Goal: Task Accomplishment & Management: Complete application form

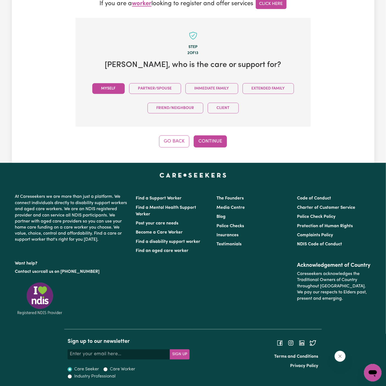
click at [122, 85] on button "Myself" at bounding box center [108, 88] width 32 height 11
click at [206, 143] on button "Continue" at bounding box center [210, 141] width 33 height 12
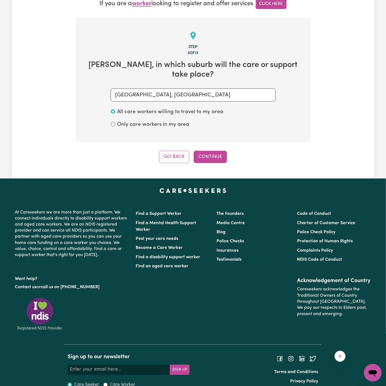
scroll to position [161, 0]
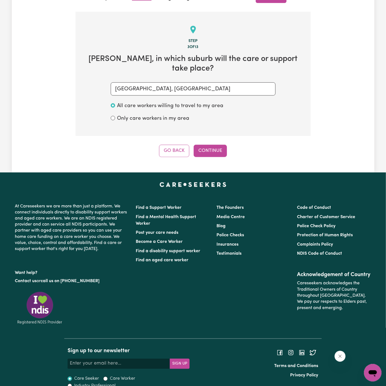
click at [209, 152] on div "Tell us your care and support requirements Welcome to Careseekers. We are excit…" at bounding box center [193, 15] width 362 height 314
click at [209, 148] on div "Tell us your care and support requirements Welcome to Careseekers. We are excit…" at bounding box center [193, 15] width 362 height 314
click at [209, 145] on button "Continue" at bounding box center [210, 151] width 33 height 12
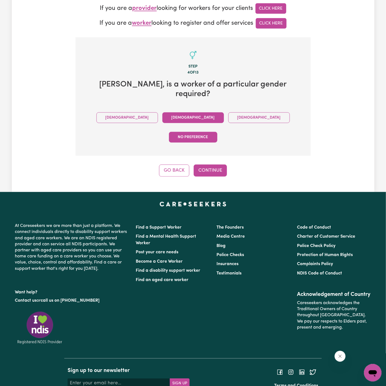
click at [162, 112] on button "Female" at bounding box center [192, 117] width 61 height 11
click at [213, 127] on div "Step 4 of 13 Gwen , is a worker of a particular gender required? Male Female No…" at bounding box center [193, 106] width 235 height 139
click at [213, 164] on button "Continue" at bounding box center [210, 170] width 33 height 12
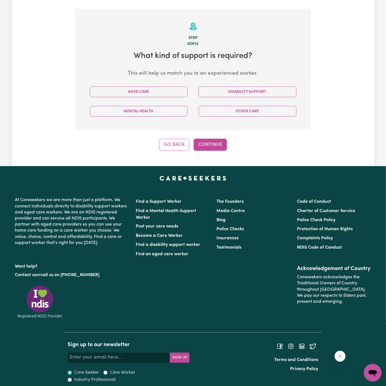
scroll to position [167, 0]
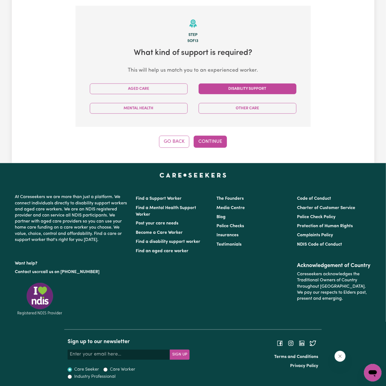
click at [255, 86] on button "Disability Support" at bounding box center [247, 88] width 98 height 11
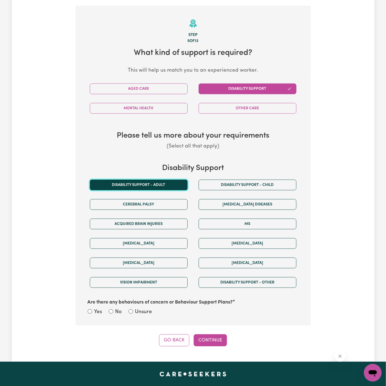
click at [175, 184] on button "Disability support - Adult" at bounding box center [139, 185] width 98 height 11
click at [149, 314] on label "Unsure" at bounding box center [143, 312] width 17 height 8
click at [133, 314] on input "Unsure" at bounding box center [130, 311] width 4 height 4
radio input "true"
click at [214, 337] on button "Continue" at bounding box center [210, 340] width 33 height 12
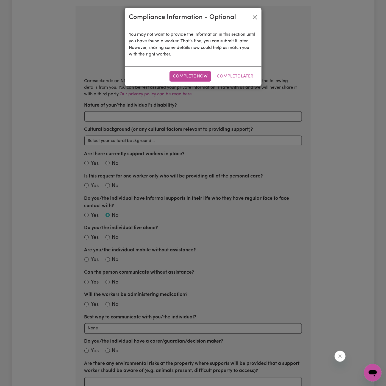
scroll to position [172, 0]
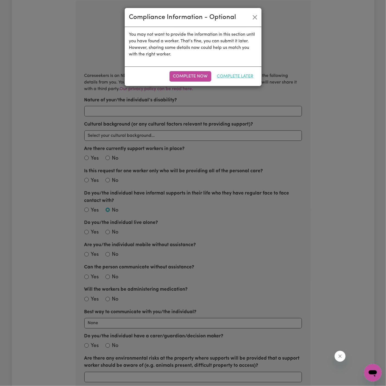
click at [234, 77] on button "Complete Later" at bounding box center [235, 76] width 44 height 10
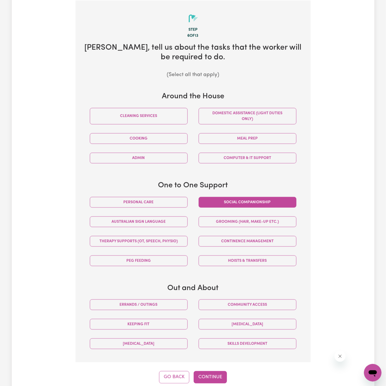
click at [256, 205] on button "Social companionship" at bounding box center [247, 202] width 98 height 11
click at [282, 306] on button "Community access" at bounding box center [247, 304] width 98 height 11
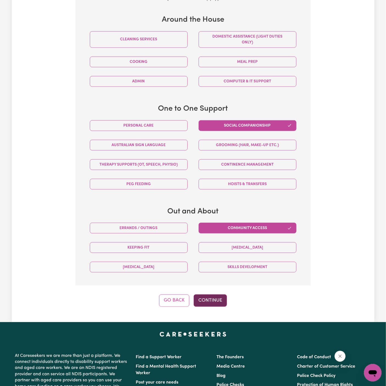
click at [213, 303] on button "Continue" at bounding box center [210, 300] width 33 height 12
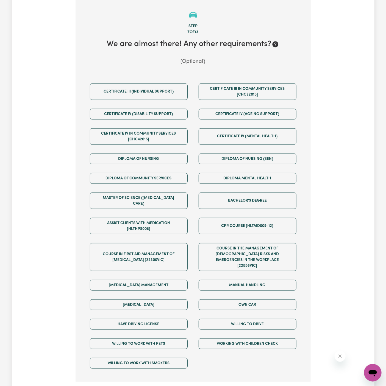
scroll to position [172, 0]
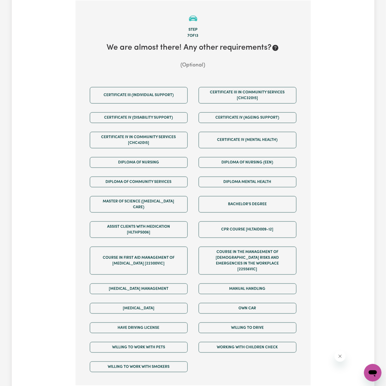
drag, startPoint x: 213, startPoint y: 302, endPoint x: 273, endPoint y: 300, distance: 59.9
click at [273, 300] on div "Own Car" at bounding box center [247, 307] width 109 height 19
click at [273, 322] on button "Willing to drive" at bounding box center [247, 327] width 98 height 11
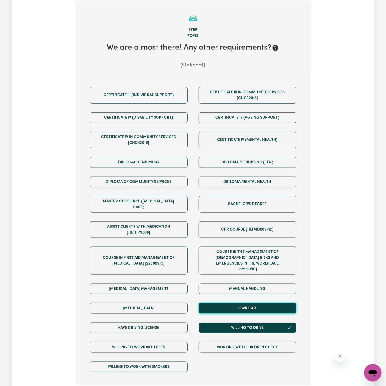
click at [240, 303] on button "Own Car" at bounding box center [247, 308] width 98 height 11
click at [184, 318] on div "Have driving license" at bounding box center [138, 327] width 109 height 19
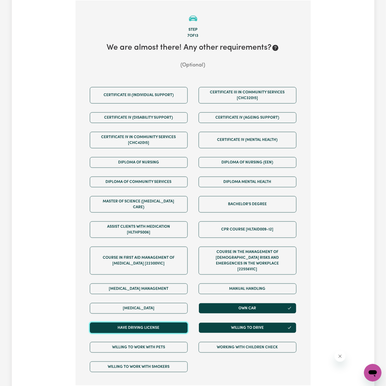
click at [169, 322] on button "Have driving license" at bounding box center [139, 327] width 98 height 11
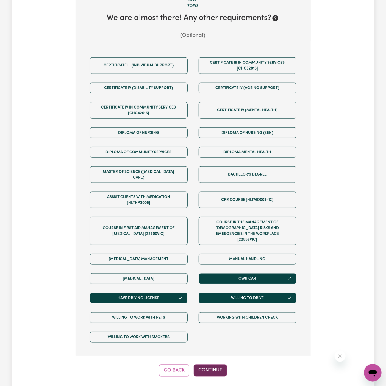
click at [217, 364] on button "Continue" at bounding box center [210, 370] width 33 height 12
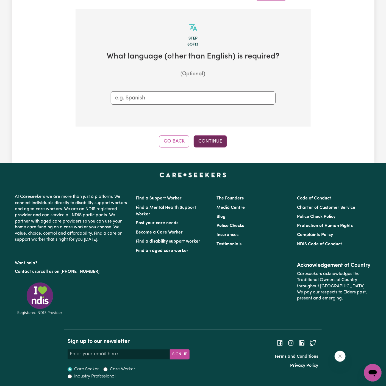
click at [215, 142] on button "Continue" at bounding box center [210, 141] width 33 height 12
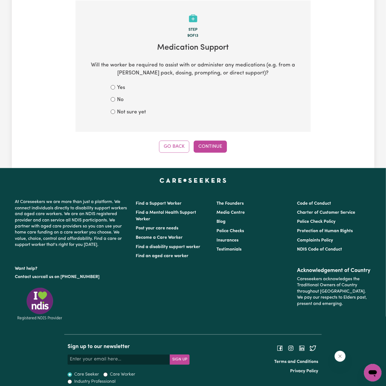
drag, startPoint x: 120, startPoint y: 101, endPoint x: 124, endPoint y: 101, distance: 3.8
click at [120, 101] on label "No" at bounding box center [120, 100] width 7 height 8
click at [115, 101] on input "No" at bounding box center [113, 99] width 4 height 4
radio input "true"
click at [207, 147] on button "Continue" at bounding box center [210, 147] width 33 height 12
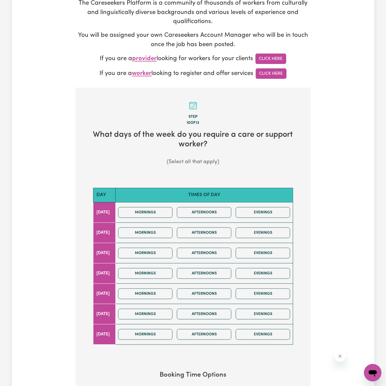
scroll to position [112, 0]
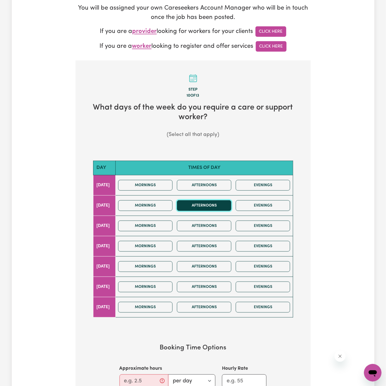
click at [208, 204] on button "Afternoons" at bounding box center [204, 205] width 54 height 11
click at [212, 201] on button "Afternoons" at bounding box center [204, 205] width 54 height 11
click at [220, 239] on div "Mornings Afternoons Evenings" at bounding box center [204, 245] width 176 height 19
click at [220, 243] on button "Afternoons" at bounding box center [204, 246] width 54 height 11
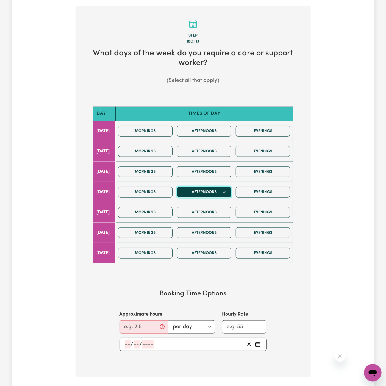
scroll to position [186, 0]
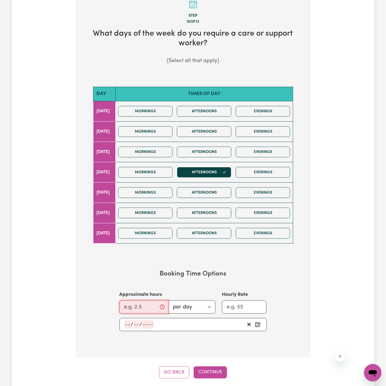
click at [139, 303] on input "Approximate hours" at bounding box center [143, 306] width 49 height 13
type input "3.5"
click at [129, 318] on div "/ /" at bounding box center [192, 324] width 147 height 13
click at [128, 323] on input "number" at bounding box center [128, 324] width 6 height 8
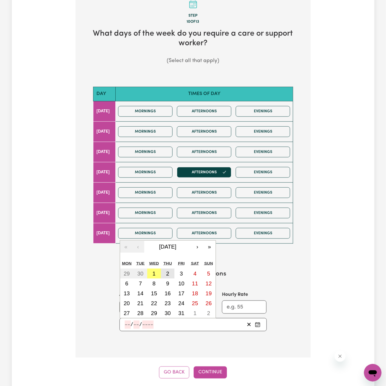
click at [167, 270] on abbr "2" at bounding box center [167, 273] width 3 height 6
type input "2025-10-02"
type input "2"
type input "10"
type input "2025"
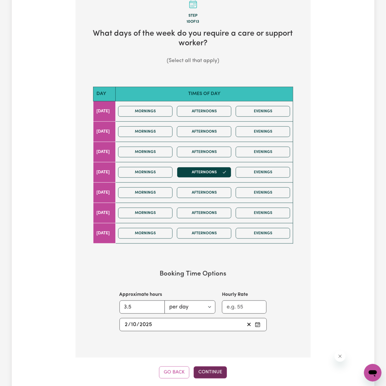
click at [209, 367] on button "Continue" at bounding box center [210, 372] width 33 height 12
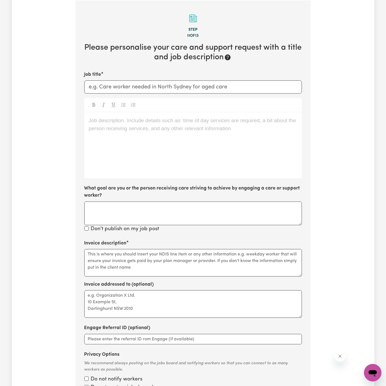
click at [192, 125] on div "Job description. Include details such as: time of day services are required, a …" at bounding box center [192, 145] width 217 height 66
click at [179, 150] on div "Job description. Include details such as: time of day services are required, a …" at bounding box center [192, 145] width 217 height 66
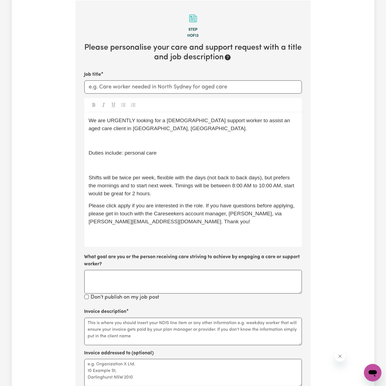
click at [138, 158] on div "We are URGENTLY looking for a female support worker to assist an aged care clie…" at bounding box center [192, 179] width 217 height 135
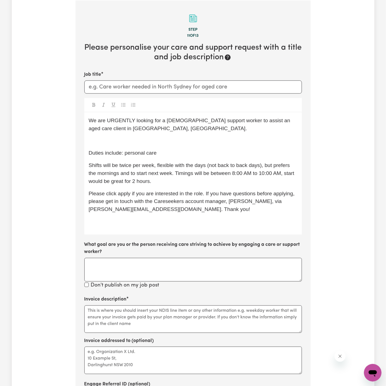
click at [134, 147] on div "We are URGENTLY looking for a female support worker to assist an aged care clie…" at bounding box center [192, 173] width 217 height 122
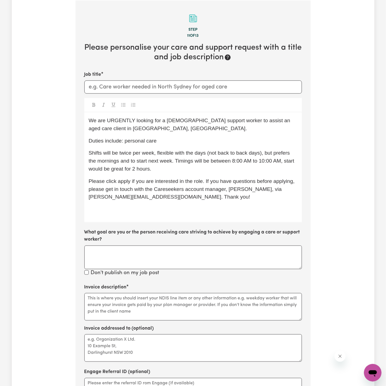
click at [147, 146] on div "We are URGENTLY looking for a female support worker to assist an aged care clie…" at bounding box center [192, 167] width 217 height 110
drag, startPoint x: 124, startPoint y: 139, endPoint x: 222, endPoint y: 139, distance: 98.0
click at [222, 139] on p "Duties include: personal care" at bounding box center [193, 141] width 209 height 8
drag, startPoint x: 163, startPoint y: 141, endPoint x: 124, endPoint y: 141, distance: 39.0
click at [124, 141] on p "Duties include: personal care" at bounding box center [193, 141] width 209 height 8
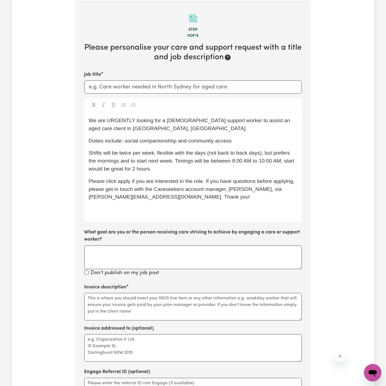
click at [137, 156] on p "Shifts will be twice per week, flexible with the days (not back to back days), …" at bounding box center [193, 161] width 209 height 24
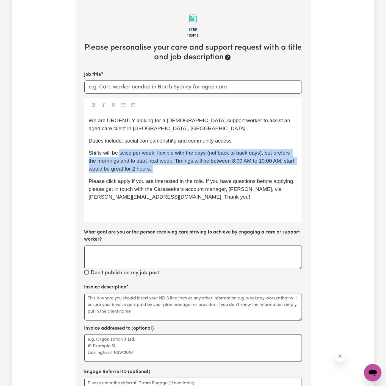
drag, startPoint x: 119, startPoint y: 153, endPoint x: 180, endPoint y: 172, distance: 64.3
click at [180, 172] on div "We are URGENTLY looking for a female support worker to assist an aged care clie…" at bounding box center [192, 167] width 217 height 110
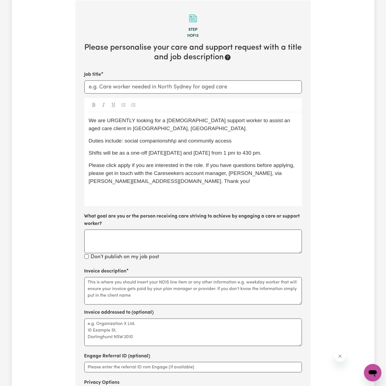
click at [162, 156] on p "Shifts will be as a one-off on Thursday 02/10 and 09/10 from 1 pm to 430 pm." at bounding box center [193, 153] width 209 height 8
click at [170, 153] on span "Shifts will be as a one-off on Thursday 02/10 and 09/10 from 1 pm to 430 pm." at bounding box center [175, 153] width 173 height 6
click at [184, 168] on p "Please click apply if you are interested in the role. If you have questions bef…" at bounding box center [193, 173] width 209 height 24
click at [250, 139] on p "Duties include: social companionshi\p and community access" at bounding box center [193, 141] width 209 height 8
click at [174, 142] on span "Duties include: social companionshi\p and community access" at bounding box center [160, 141] width 143 height 6
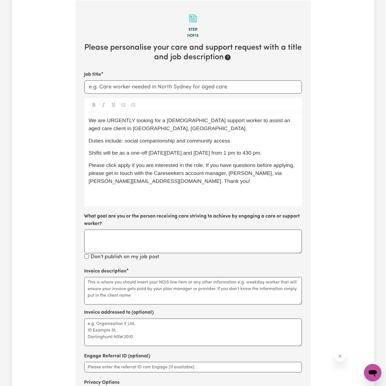
click at [239, 139] on p "Duties include: social companionship and community access" at bounding box center [193, 141] width 209 height 8
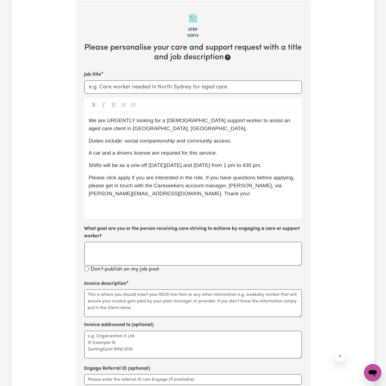
click at [146, 127] on p "We are URGENTLY looking for a female support worker to assist an aged care clie…" at bounding box center [193, 125] width 209 height 16
click at [122, 122] on span "We are URGENTLY looking for a female support worker to assist an aged care clie…" at bounding box center [190, 125] width 203 height 14
click at [264, 121] on span "We are URGENTLY looking for a female support worker to assist an aged care clie…" at bounding box center [190, 125] width 203 height 14
click at [289, 121] on span "We are URGENTLY looking for a female support worker to assist a client in Banks…" at bounding box center [189, 125] width 200 height 14
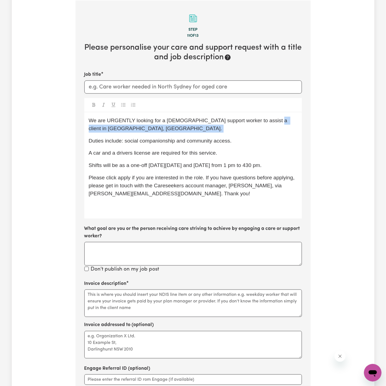
drag, startPoint x: 261, startPoint y: 120, endPoint x: 282, endPoint y: 131, distance: 23.6
click at [282, 131] on p "We are URGENTLY looking for a female support worker to assist a client in Banks…" at bounding box center [193, 125] width 209 height 16
click at [280, 120] on span "We are URGENTLY looking for a female support worker to assist a client in Box H…" at bounding box center [189, 125] width 200 height 14
click at [295, 120] on p "We are URGENTLY looking for a female support worker to assist a client in Box H…" at bounding box center [193, 125] width 209 height 16
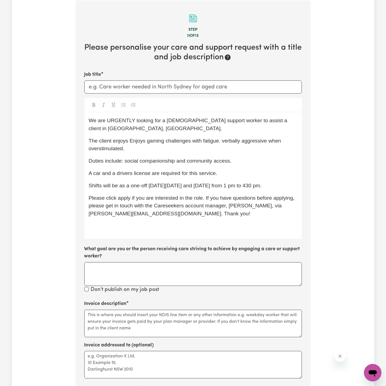
click at [134, 138] on span "The client enjoys Enjoys gaming challenges with fatigue. verbally aggressive wh…" at bounding box center [186, 145] width 194 height 14
click at [195, 138] on span "The client enjoys gaming challenges with fatigue. verbally aggressive when over…" at bounding box center [177, 145] width 177 height 14
click at [220, 141] on p "The client enjoys gaming challenges despite fatigue. verbally aggressive when o…" at bounding box center [193, 145] width 209 height 16
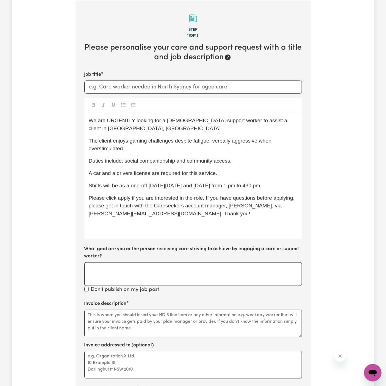
click at [236, 140] on p "The client enjoys gaming challenges despite fatigue. verbally aggressive when o…" at bounding box center [193, 145] width 209 height 16
click at [273, 138] on p "The client enjoys gaming challenges despite fatigue. verbally aggressive when o…" at bounding box center [193, 145] width 209 height 16
click at [210, 138] on span "The client enjoys gaming challenges despite fatigue. verbally aggressive when o…" at bounding box center [181, 145] width 184 height 14
click at [232, 139] on p "The client enjoys gaming challenges despite fatigue, verbally aggressive when o…" at bounding box center [193, 145] width 209 height 16
click at [214, 138] on span "The client enjoys gaming challenges despite fatigue, verbally aggressive when o…" at bounding box center [181, 145] width 184 height 14
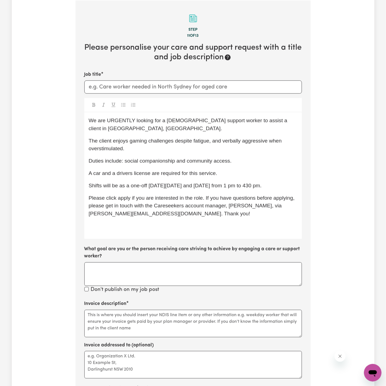
click at [216, 138] on span "The client enjoys gaming challenges despite fatigue, and verbally aggressive wh…" at bounding box center [186, 145] width 194 height 14
click at [233, 138] on span "The client enjoys gaming challenges despite fatigue, and verbally aggressive wh…" at bounding box center [186, 145] width 194 height 14
click at [290, 145] on div "We are URGENTLY looking for a female support worker to assist a client in Box H…" at bounding box center [192, 175] width 217 height 127
click at [201, 138] on span "The client enjoys gaming challenges despite fatigue, and is verbally aggressive…" at bounding box center [189, 145] width 200 height 14
click at [203, 158] on span "Duties include: social companionship and community access." at bounding box center [160, 161] width 143 height 6
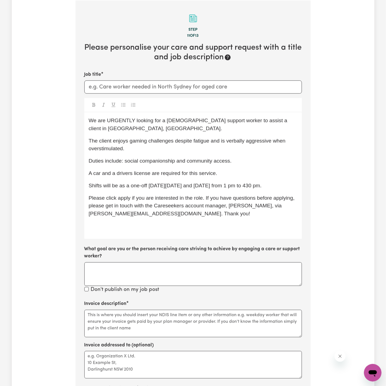
click at [128, 170] on span "A car and a drivers license are required for this service." at bounding box center [153, 173] width 128 height 6
click at [149, 184] on div "We are URGENTLY looking for a female support worker to assist a client in Box H…" at bounding box center [192, 175] width 217 height 127
click at [166, 234] on div "Job title We are URGENTLY looking for a female support worker to assist a clien…" at bounding box center [192, 182] width 217 height 223
click at [166, 222] on div "We are URGENTLY looking for a female support worker to assist a client in Box H…" at bounding box center [192, 175] width 217 height 127
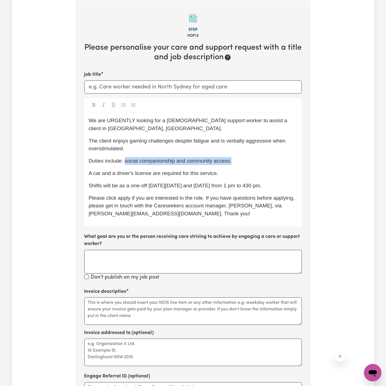
drag, startPoint x: 125, startPoint y: 153, endPoint x: 236, endPoint y: 150, distance: 110.7
click at [236, 157] on p "Duties include: social companionship and community access." at bounding box center [193, 161] width 209 height 8
copy span "social companionship and community access."
click at [143, 307] on textarea "Invoice description" at bounding box center [192, 310] width 217 height 27
paste textarea "social companionship and community access."
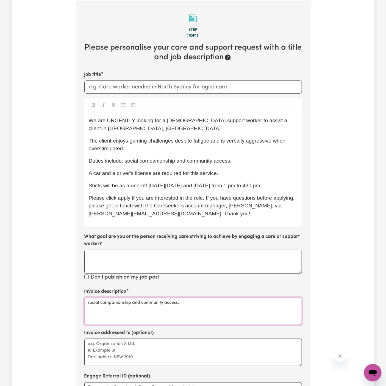
type textarea "social companionship and community access."
click at [146, 329] on div "Invoice addressed to (optional)" at bounding box center [192, 347] width 217 height 37
click at [246, 339] on textarea "Invoice addressed to (optional)" at bounding box center [192, 352] width 217 height 27
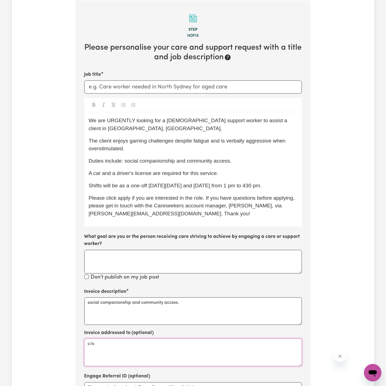
paste textarea "Chosen Family"
type textarea "c/o Chosen Family"
click at [255, 329] on div "Invoice addressed to (optional) c/o Chosen Family" at bounding box center [192, 347] width 217 height 37
click at [185, 142] on p "The client enjoys gaming challenges despite fatigue and is verbally aggressive …" at bounding box center [193, 145] width 209 height 16
click at [208, 91] on input "Job title" at bounding box center [192, 86] width 217 height 13
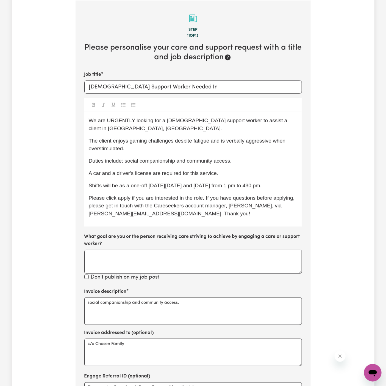
click at [307, 116] on section "Step 11 of 13 Please personalise your care and support request with a title and…" at bounding box center [193, 227] width 235 height 452
drag, startPoint x: 261, startPoint y: 121, endPoint x: 294, endPoint y: 119, distance: 32.7
click at [289, 119] on span "We are URGENTLY looking for a female support worker to assist a client in Box H…" at bounding box center [189, 125] width 200 height 14
copy span "Box Hill, NSW"
click at [243, 89] on input "Female Support Worker Needed In" at bounding box center [192, 86] width 217 height 13
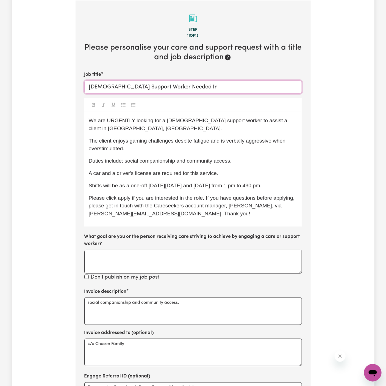
paste input "Box Hill, NSW"
type input "Female Support Worker Needed In Box Hill, NSW"
click at [249, 116] on div "We are URGENTLY looking for a female support worker to assist a client in Box H…" at bounding box center [192, 169] width 217 height 114
click at [153, 183] on span "Shifts will be as a one-off on Thursday 02/10 and 09/10 from 1 pm to 430 pm." at bounding box center [175, 186] width 173 height 6
click at [220, 195] on span "Please click apply if you are interested in the role. If you have questions bef…" at bounding box center [192, 206] width 207 height 22
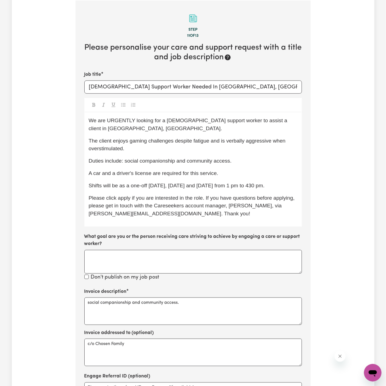
click at [221, 183] on span "Shifts will be as a one-off tomorrow, Thursday 02/10 and 09/10 from 1 pm to 430…" at bounding box center [177, 186] width 176 height 6
click at [247, 186] on p "Shifts will be as a one-off tomorrow, Thursday 02/10 and Thursday 09/10 from 1 …" at bounding box center [193, 186] width 209 height 8
click at [258, 187] on p "Shifts will be as a one-off tomorrow, Thursday 02/10 and Thursday 09/10 from 1 …" at bounding box center [193, 186] width 209 height 8
click at [204, 182] on p "Shifts will be as a one-off tomorrow, Thursday 02/10 and Thursday 09/10 from 1 …" at bounding box center [193, 186] width 209 height 8
click at [229, 185] on p "Shifts will be as a one-off tomorrow, Thursday 02/10 and Thursday 09/10 from 1 …" at bounding box center [193, 186] width 209 height 8
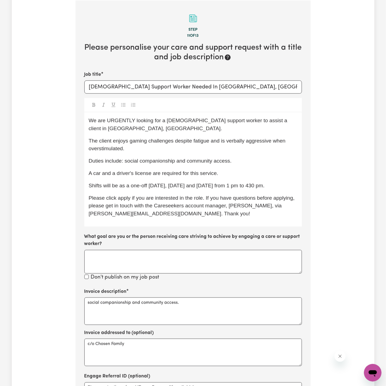
click at [238, 188] on p "Shifts will be as a one-off tomorrow, Thursday 02/10 and Thursday 09/10 from 1 …" at bounding box center [193, 186] width 209 height 8
click at [261, 211] on p "Please click apply if you are interested in the role. If you have questions bef…" at bounding box center [193, 206] width 209 height 24
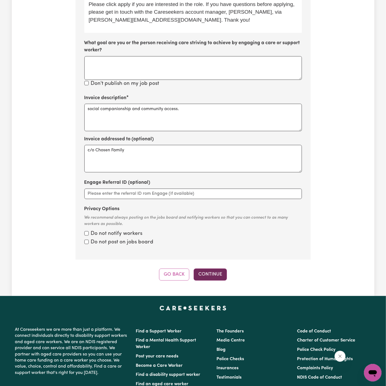
click at [209, 275] on button "Continue" at bounding box center [210, 275] width 33 height 12
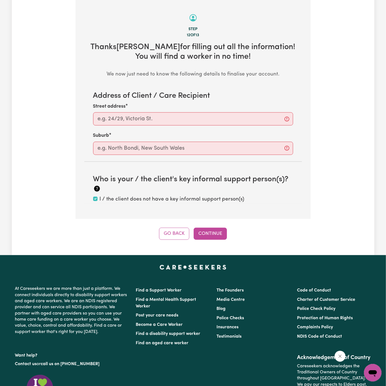
scroll to position [172, 0]
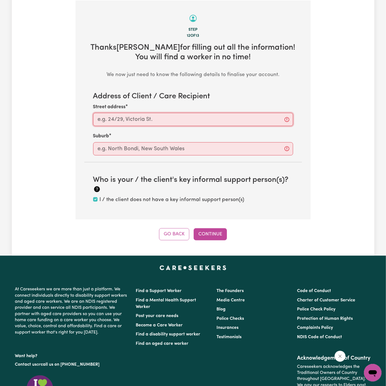
click at [185, 122] on input "Street address" at bounding box center [193, 119] width 200 height 13
paste input "Box Hill"
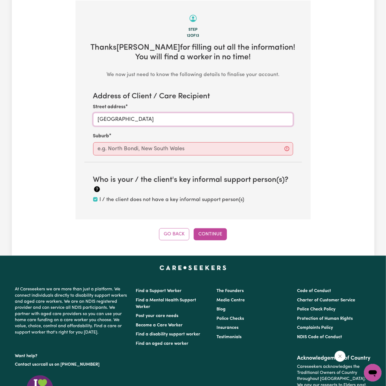
type input "Box Hill"
click at [176, 152] on input "text" at bounding box center [193, 148] width 200 height 13
paste input "Box Hill"
type input "Box Hill"
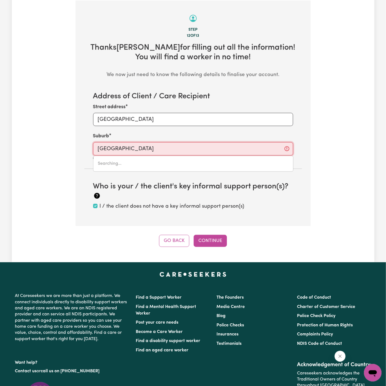
type input "Box Hill CENTRAL, Victoria, 3128"
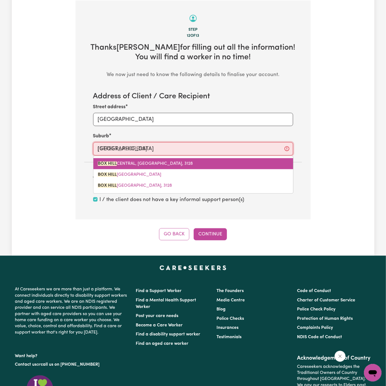
type input "Box Hill"
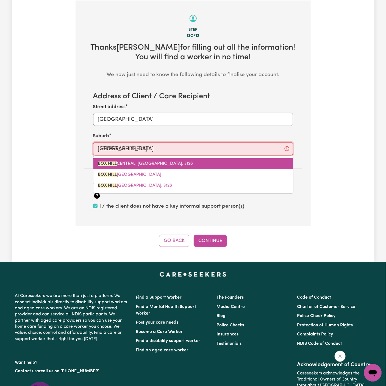
type input "Box Hill, New South Wales, 2765"
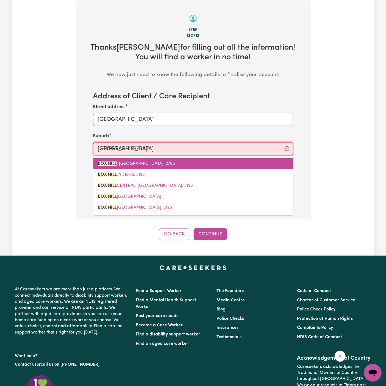
click at [152, 163] on span "BOX HILL , New South Wales, 2765" at bounding box center [136, 163] width 77 height 4
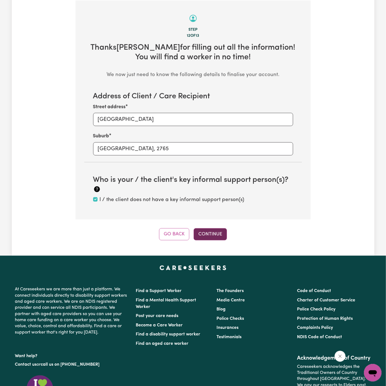
click at [221, 233] on button "Continue" at bounding box center [210, 234] width 33 height 12
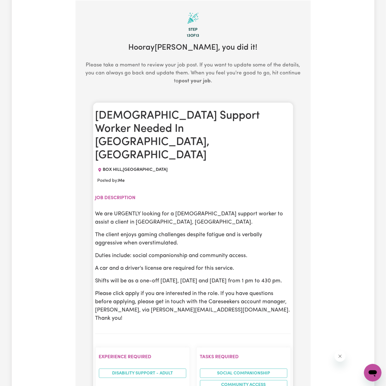
scroll to position [269, 0]
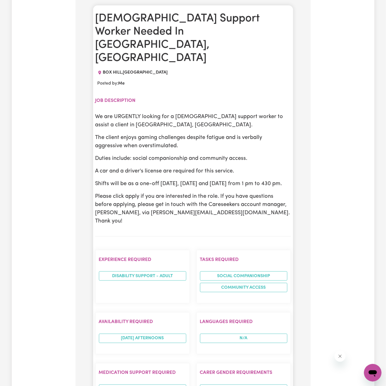
click at [206, 133] on p "The client enjoys gaming challenges despite fatigue and is verbally aggressive …" at bounding box center [192, 141] width 195 height 16
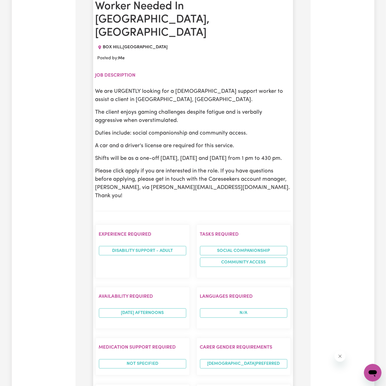
scroll to position [301, 0]
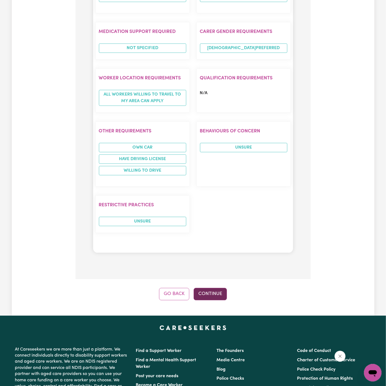
click at [220, 288] on button "Continue" at bounding box center [210, 294] width 33 height 12
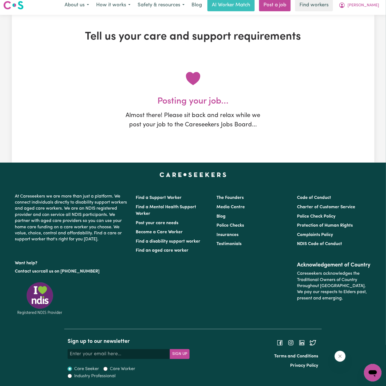
scroll to position [0, 0]
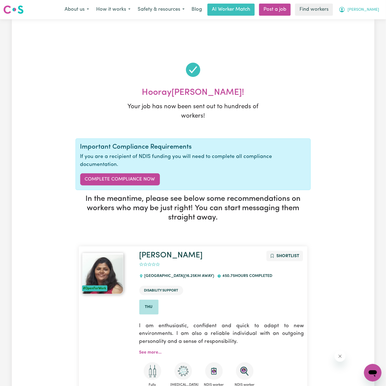
click at [378, 10] on button "[PERSON_NAME]" at bounding box center [358, 10] width 47 height 12
click at [378, 16] on link "My Dashboard" at bounding box center [360, 21] width 43 height 10
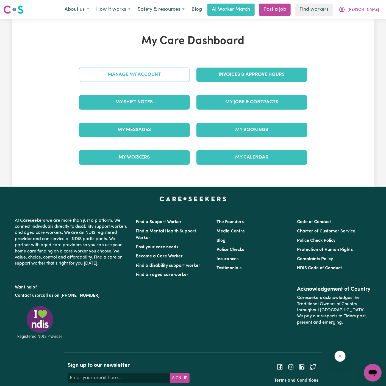
click at [159, 77] on div "Manage My Account" at bounding box center [135, 74] width 118 height 27
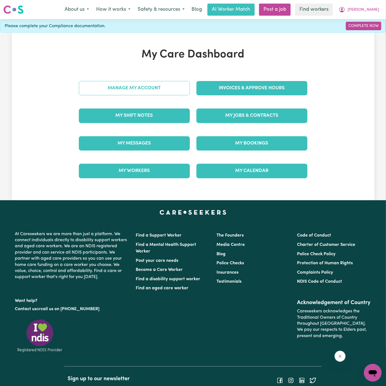
click at [159, 77] on div "Manage My Account" at bounding box center [135, 87] width 118 height 27
click at [159, 83] on link "Manage My Account" at bounding box center [134, 88] width 111 height 14
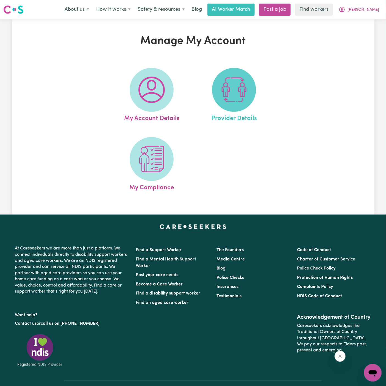
click at [218, 83] on span at bounding box center [234, 90] width 44 height 44
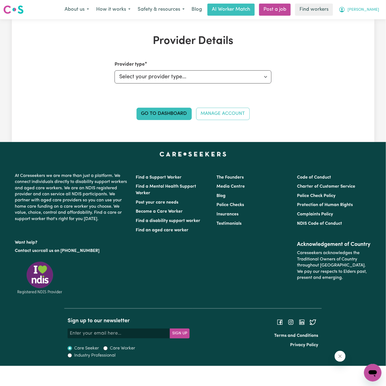
click at [375, 9] on span "[PERSON_NAME]" at bounding box center [363, 10] width 32 height 6
click at [375, 16] on link "My Dashboard" at bounding box center [360, 21] width 43 height 10
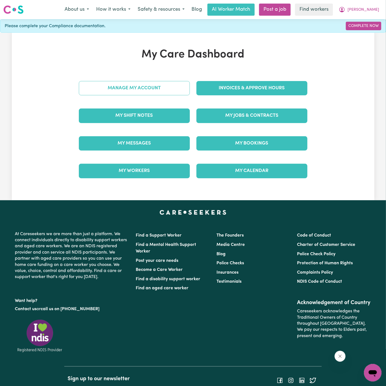
click at [171, 82] on link "Manage My Account" at bounding box center [134, 88] width 111 height 14
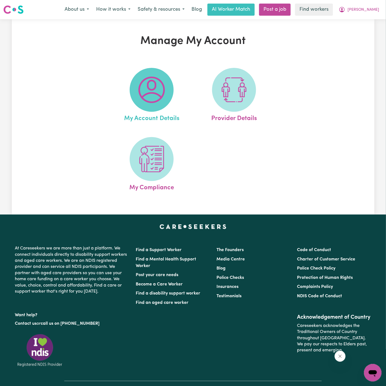
click at [161, 83] on img at bounding box center [151, 90] width 26 height 26
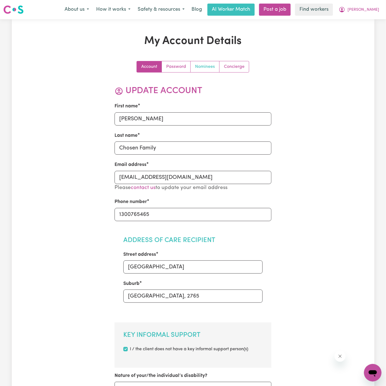
click at [215, 68] on link "Nominees" at bounding box center [205, 66] width 29 height 11
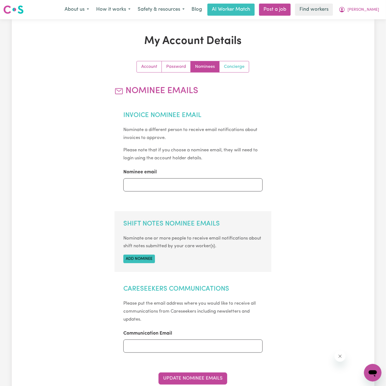
click at [235, 62] on link "Concierge" at bounding box center [233, 66] width 29 height 11
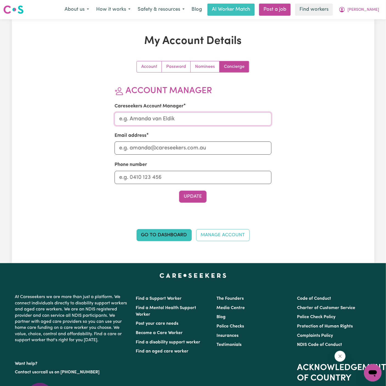
click at [214, 121] on input "Careseekers Account Manager" at bounding box center [192, 118] width 157 height 13
type input "Annie"
click at [185, 149] on input "Email address" at bounding box center [192, 147] width 157 height 13
type input "annie@careseekers.com.au"
click at [181, 170] on div "Phone number" at bounding box center [192, 172] width 157 height 23
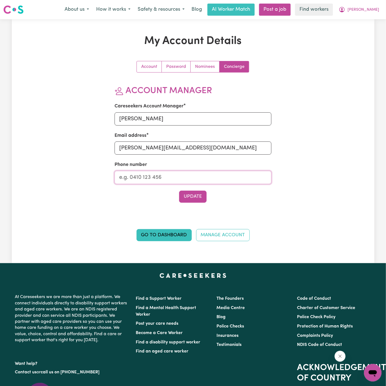
click at [186, 180] on input "Phone number" at bounding box center [192, 177] width 157 height 13
type input "1300765465"
click at [191, 195] on button "Update" at bounding box center [192, 197] width 27 height 12
click at [366, 14] on button "[PERSON_NAME]" at bounding box center [358, 10] width 47 height 12
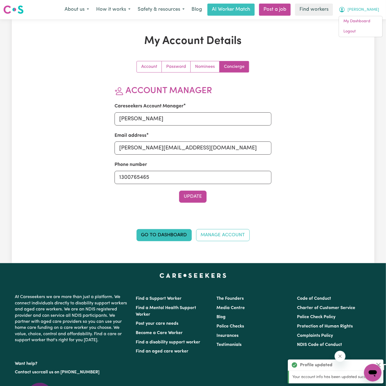
click at [372, 13] on button "[PERSON_NAME]" at bounding box center [358, 10] width 47 height 12
click at [367, 19] on link "My Dashboard" at bounding box center [360, 21] width 43 height 10
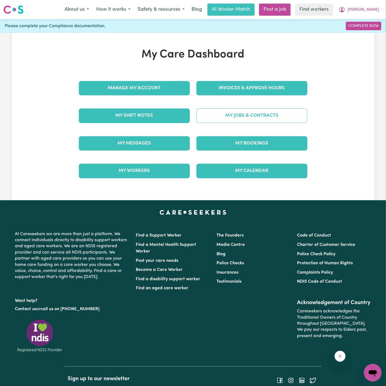
click at [267, 113] on link "My Jobs & Contracts" at bounding box center [251, 115] width 111 height 14
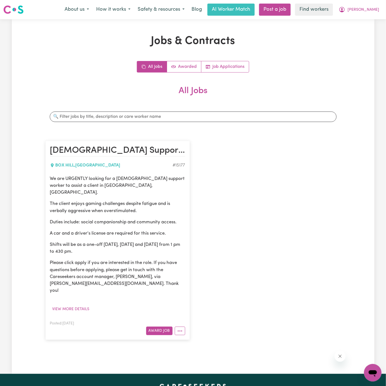
click at [130, 190] on div "We are URGENTLY looking for a female support worker to assist a client in Box H…" at bounding box center [117, 234] width 135 height 119
drag, startPoint x: 52, startPoint y: 180, endPoint x: 145, endPoint y: 244, distance: 112.7
click at [145, 243] on div "We are URGENTLY looking for a female support worker to assist a client in Box H…" at bounding box center [117, 234] width 135 height 119
drag, startPoint x: 145, startPoint y: 244, endPoint x: 40, endPoint y: 174, distance: 126.0
click at [40, 174] on div "Jobs & Contracts All Jobs Awarded Job Applications All Jobs Search jobs Female …" at bounding box center [193, 197] width 362 height 324
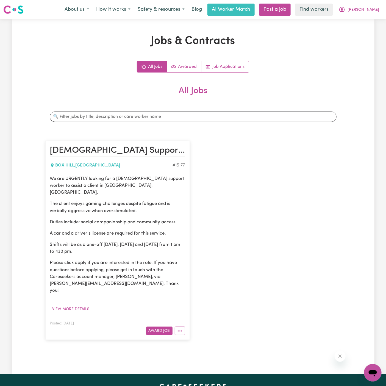
copy div "We are URGENTLY looking for a female support worker to assist a client in Box H…"
click at [277, 72] on div "All Jobs Awarded Job Applications" at bounding box center [192, 67] width 295 height 12
click at [84, 305] on button "View more details" at bounding box center [71, 309] width 42 height 9
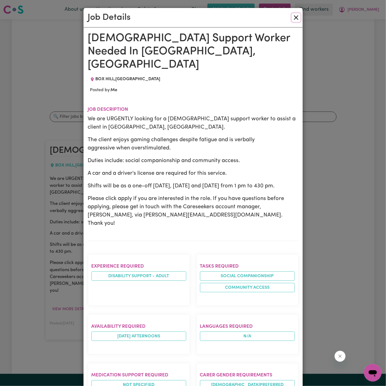
click at [297, 18] on button "Close" at bounding box center [296, 17] width 9 height 9
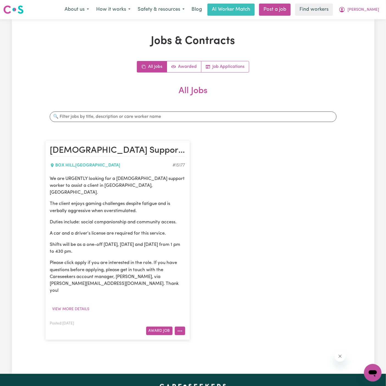
click at [181, 326] on button "More options" at bounding box center [180, 330] width 10 height 9
click at [208, 360] on link "Edit Job" at bounding box center [196, 365] width 43 height 11
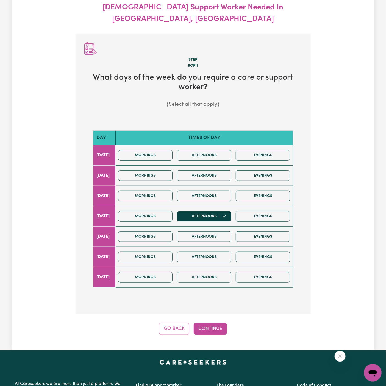
scroll to position [61, 0]
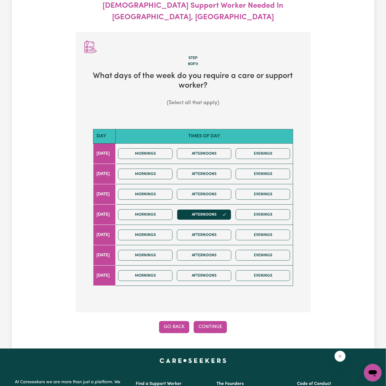
click at [178, 321] on button "Go Back" at bounding box center [174, 327] width 30 height 12
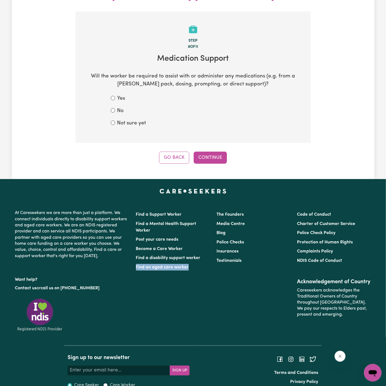
click at [178, 315] on div "Find a Support Worker Find a Mental Health Support Worker Post your care needs …" at bounding box center [173, 267] width 80 height 115
click at [177, 152] on button "Go Back" at bounding box center [174, 158] width 30 height 12
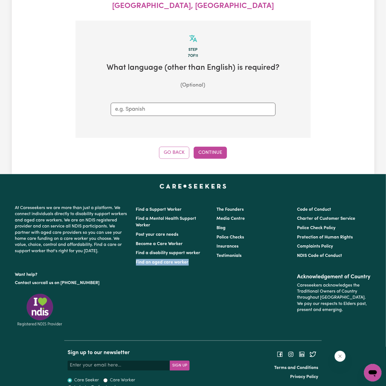
click at [177, 147] on button "Go Back" at bounding box center [174, 153] width 30 height 12
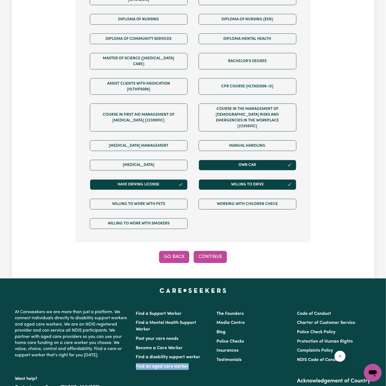
click at [179, 251] on button "Go Back" at bounding box center [174, 257] width 30 height 12
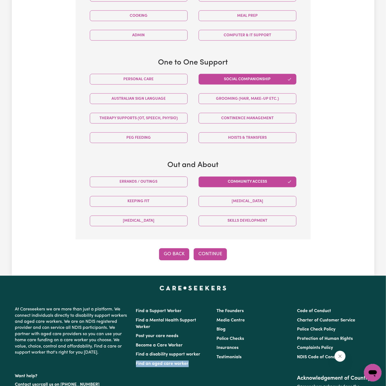
click at [175, 248] on button "Go Back" at bounding box center [174, 254] width 30 height 12
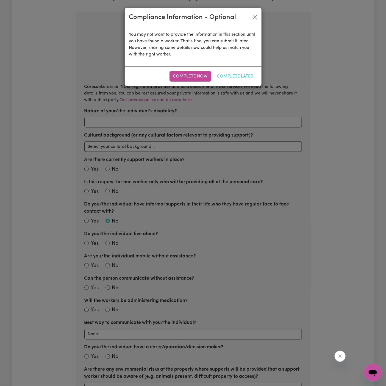
click at [231, 76] on button "Complete Later" at bounding box center [235, 76] width 44 height 10
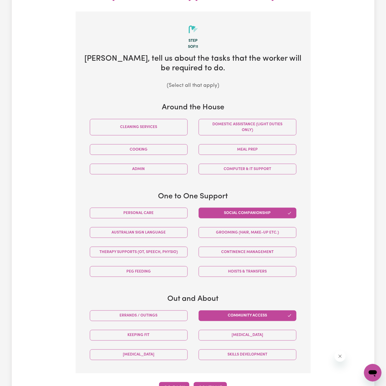
click at [173, 382] on button "Go Back" at bounding box center [174, 388] width 30 height 12
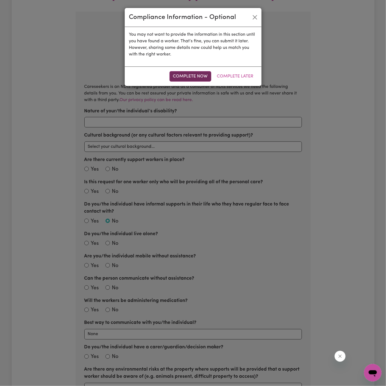
click at [177, 78] on button "Complete Now" at bounding box center [190, 76] width 42 height 10
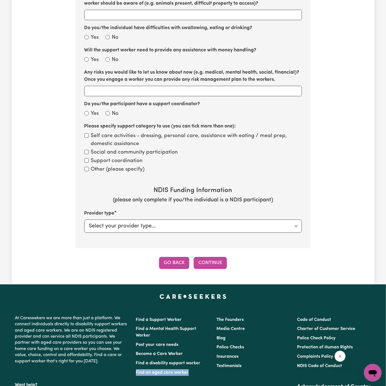
click at [179, 257] on button "Go Back" at bounding box center [174, 263] width 30 height 12
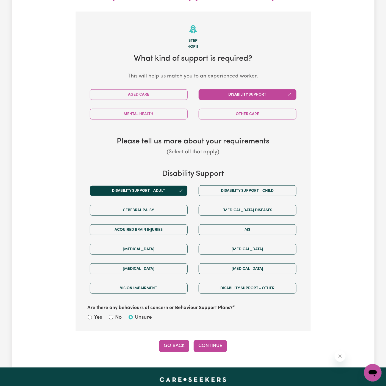
click at [176, 340] on button "Go Back" at bounding box center [174, 346] width 30 height 12
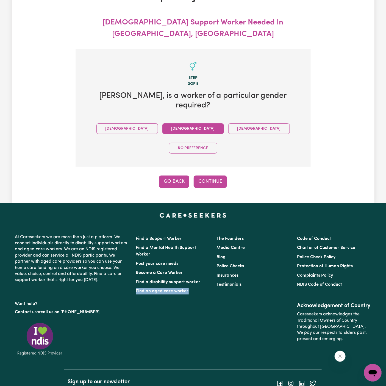
click at [175, 175] on button "Go Back" at bounding box center [174, 181] width 30 height 12
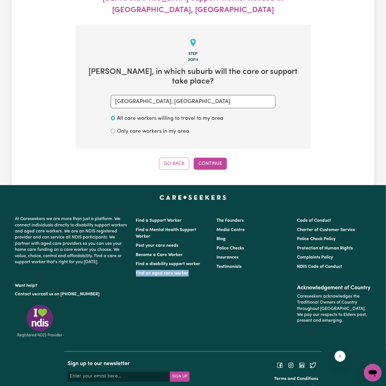
scroll to position [70, 0]
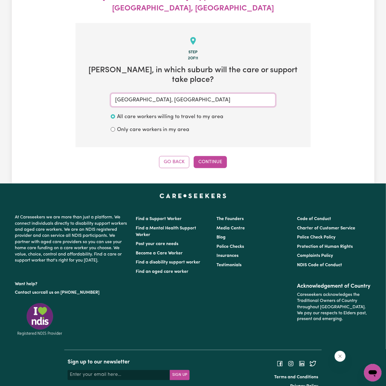
click at [189, 93] on input "BOX HILL, New South Wales" at bounding box center [193, 99] width 165 height 13
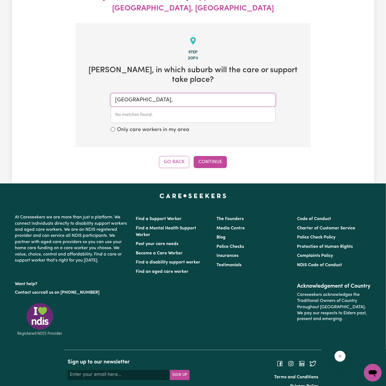
type input "BOX HILL"
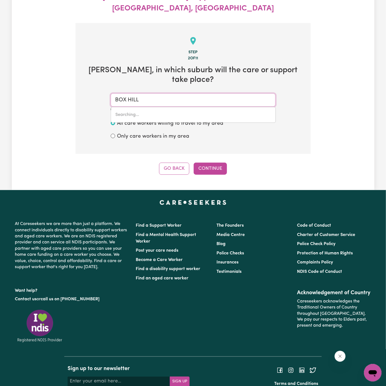
type input "BOX HILL, New South Wales, 2765"
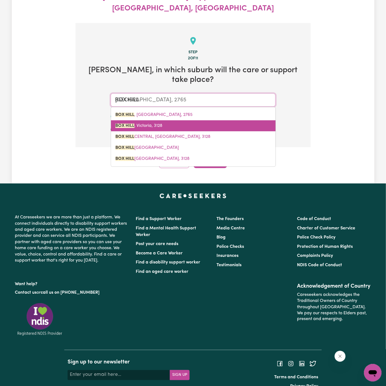
click at [166, 120] on link "BOX HILL , Victoria, 3128" at bounding box center [193, 125] width 164 height 11
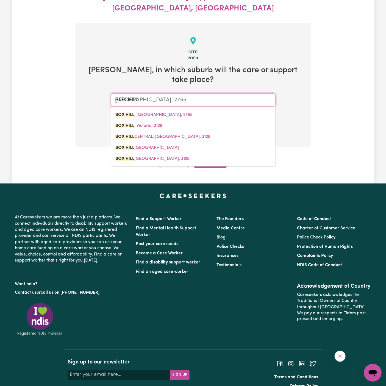
type input "BOX HILL, Victoria, 3128"
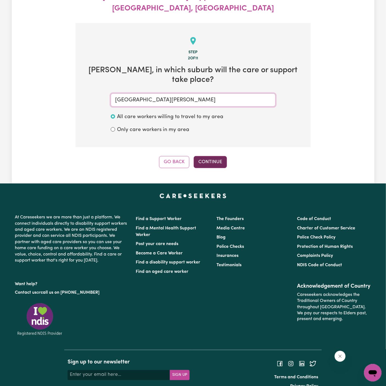
type input "BOX HILL, Victoria, 3128"
click at [216, 156] on button "Continue" at bounding box center [210, 162] width 33 height 12
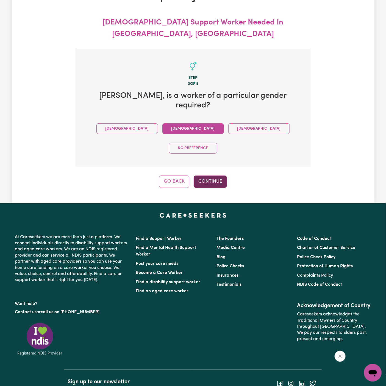
click at [223, 175] on button "Continue" at bounding box center [210, 181] width 33 height 12
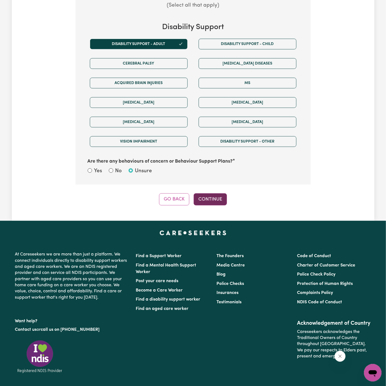
click at [209, 193] on button "Continue" at bounding box center [210, 199] width 33 height 12
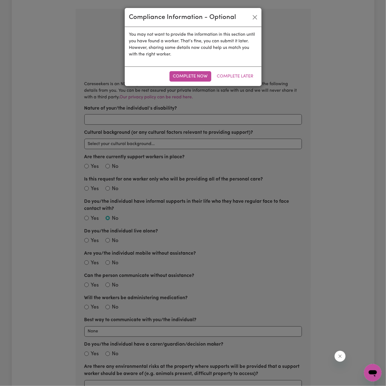
scroll to position [81, 0]
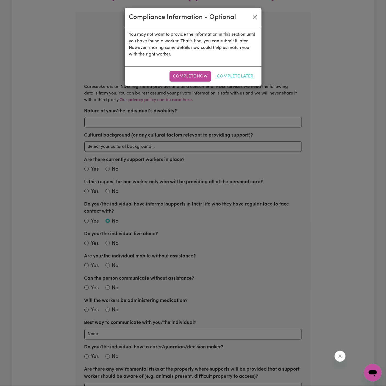
click at [242, 77] on button "Complete Later" at bounding box center [235, 76] width 44 height 10
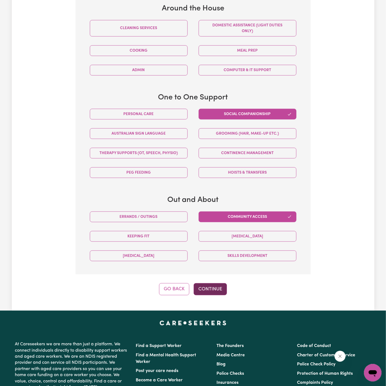
click at [215, 283] on button "Continue" at bounding box center [210, 289] width 33 height 12
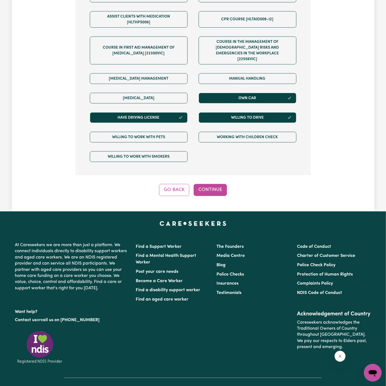
click at [216, 184] on button "Continue" at bounding box center [210, 190] width 33 height 12
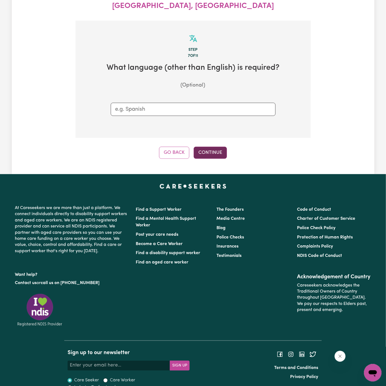
click at [218, 147] on button "Continue" at bounding box center [210, 153] width 33 height 12
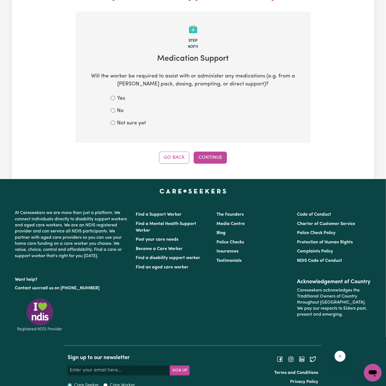
drag, startPoint x: 210, startPoint y: 144, endPoint x: 122, endPoint y: 118, distance: 92.1
click at [122, 118] on div "Step 8 of 11 Medication Support Will the worker be required to assist with or a…" at bounding box center [193, 88] width 235 height 152
click at [115, 107] on div "No" at bounding box center [193, 111] width 165 height 8
drag, startPoint x: 202, startPoint y: 149, endPoint x: 115, endPoint y: 99, distance: 99.6
click at [115, 99] on div "Step 8 of 11 Medication Support Will the worker be required to assist with or a…" at bounding box center [193, 88] width 235 height 152
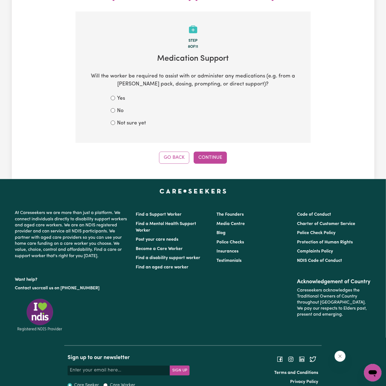
click at [115, 107] on div "No" at bounding box center [193, 111] width 165 height 8
click at [120, 107] on label "No" at bounding box center [120, 111] width 7 height 8
click at [115, 108] on input "No" at bounding box center [113, 110] width 4 height 4
radio input "true"
click at [218, 152] on button "Continue" at bounding box center [210, 158] width 33 height 12
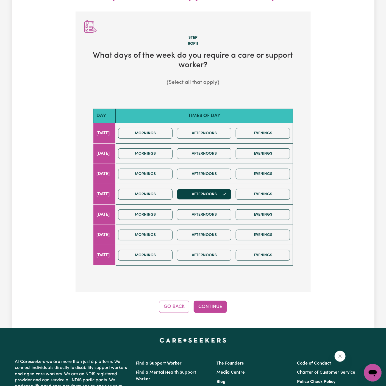
click at [217, 286] on div "Step 9 of 11 What days of the week do you require a care or support worker? (Se…" at bounding box center [193, 162] width 235 height 301
click at [214, 301] on button "Continue" at bounding box center [210, 307] width 33 height 12
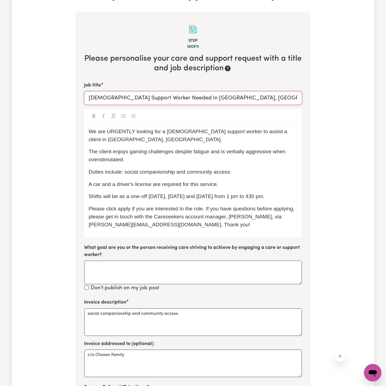
click at [214, 91] on input "Female Support Worker Needed In Box Hill, NSW" at bounding box center [192, 97] width 217 height 13
type input "Female Support Worker Needed In Box Hill, VIC"
click at [289, 128] on span "We are URGENTLY looking for a female support worker to assist a client in Box H…" at bounding box center [189, 135] width 200 height 14
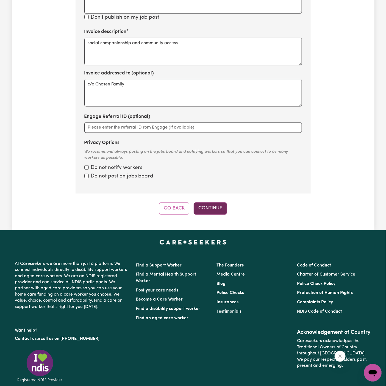
click at [215, 202] on button "Continue" at bounding box center [210, 208] width 33 height 12
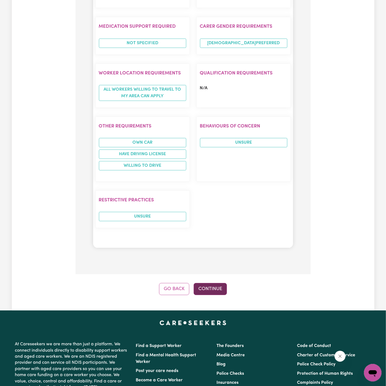
scroll to position [583, 0]
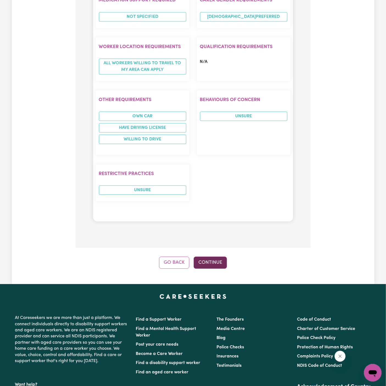
click at [211, 256] on button "Continue" at bounding box center [210, 262] width 33 height 12
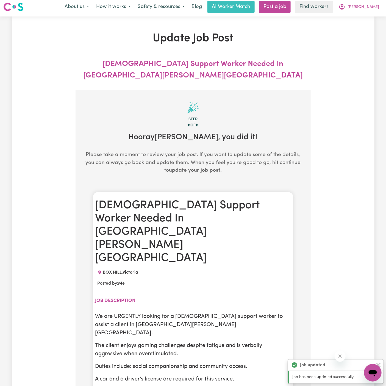
scroll to position [0, 0]
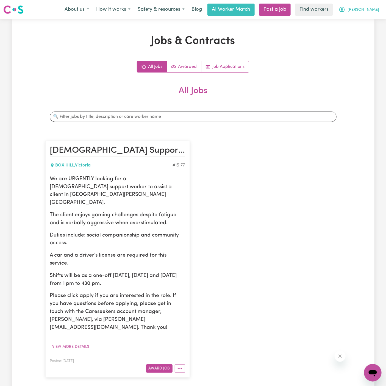
click at [372, 13] on span "[PERSON_NAME]" at bounding box center [363, 10] width 32 height 6
click at [371, 17] on link "My Dashboard" at bounding box center [360, 21] width 43 height 10
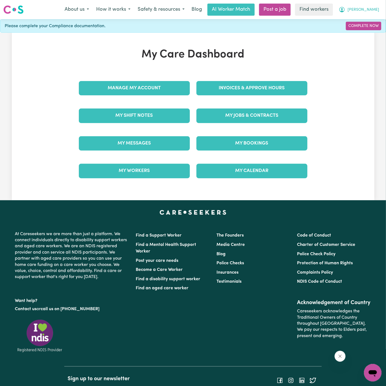
click at [371, 12] on span "[PERSON_NAME]" at bounding box center [363, 10] width 32 height 6
click at [370, 30] on link "Logout" at bounding box center [360, 31] width 43 height 10
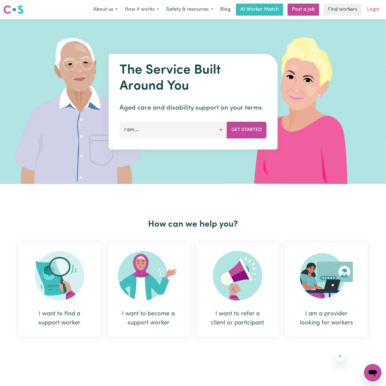
click at [374, 11] on link "Login" at bounding box center [373, 10] width 19 height 12
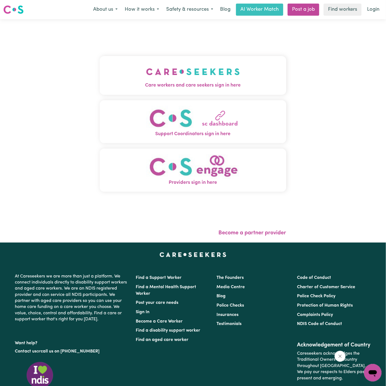
click at [183, 72] on img "Care workers and care seekers sign in here" at bounding box center [193, 71] width 94 height 20
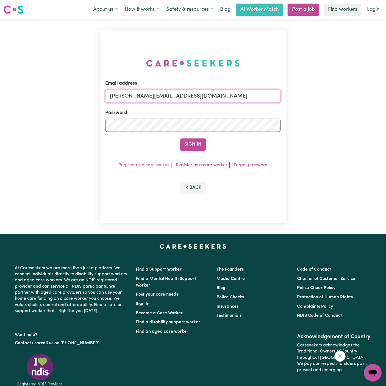
click at [215, 90] on input "dyan@careseekers.com.au" at bounding box center [192, 96] width 175 height 13
drag, startPoint x: 138, startPoint y: 96, endPoint x: 481, endPoint y: 120, distance: 343.5
click at [385, 120] on html "Menu About us How it works Safety & resources Blog AI Worker Match Post a job F…" at bounding box center [193, 229] width 386 height 458
type input "superuser~AnneLoechelCF@careseekers.com.au"
click at [201, 147] on button "Sign In" at bounding box center [193, 144] width 26 height 12
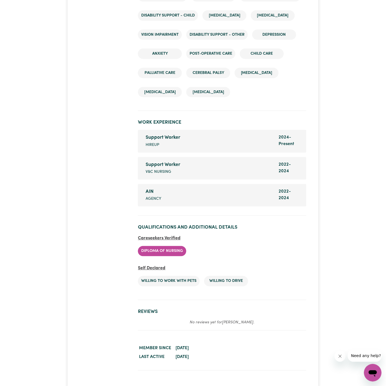
scroll to position [1087, 0]
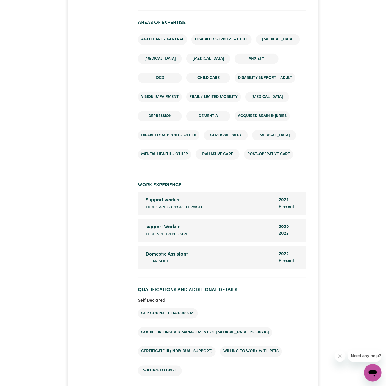
scroll to position [875, 0]
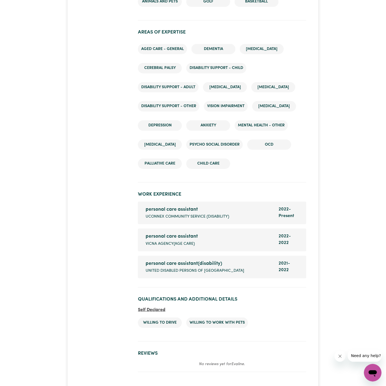
scroll to position [841, 0]
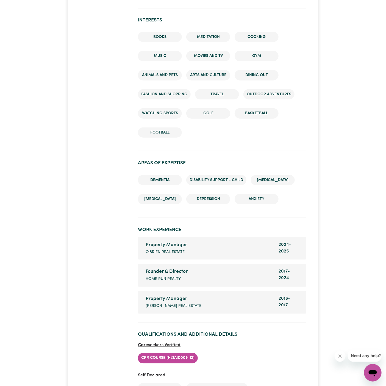
scroll to position [996, 0]
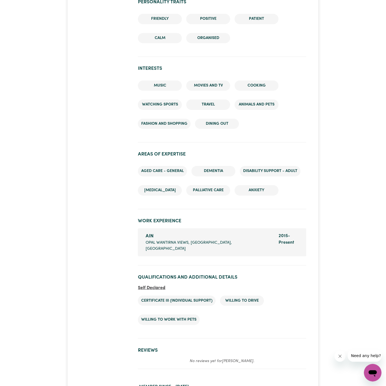
scroll to position [621, 0]
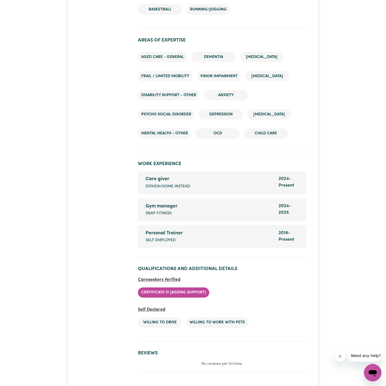
scroll to position [1108, 0]
